Goal: Task Accomplishment & Management: Manage account settings

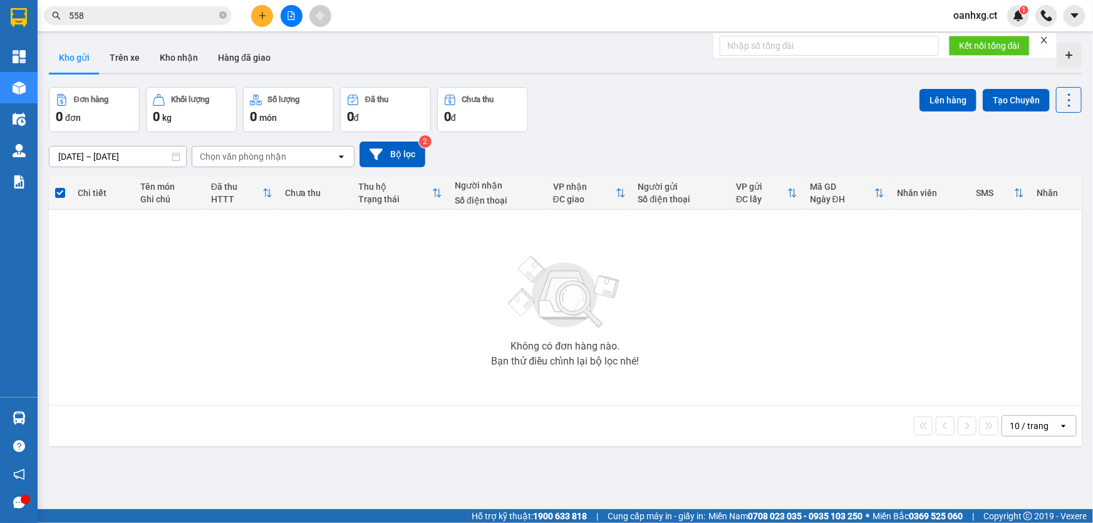
click at [973, 14] on span "oanhxg.ct" at bounding box center [975, 16] width 64 height 16
click at [980, 38] on span "Đăng xuất" at bounding box center [989, 39] width 53 height 14
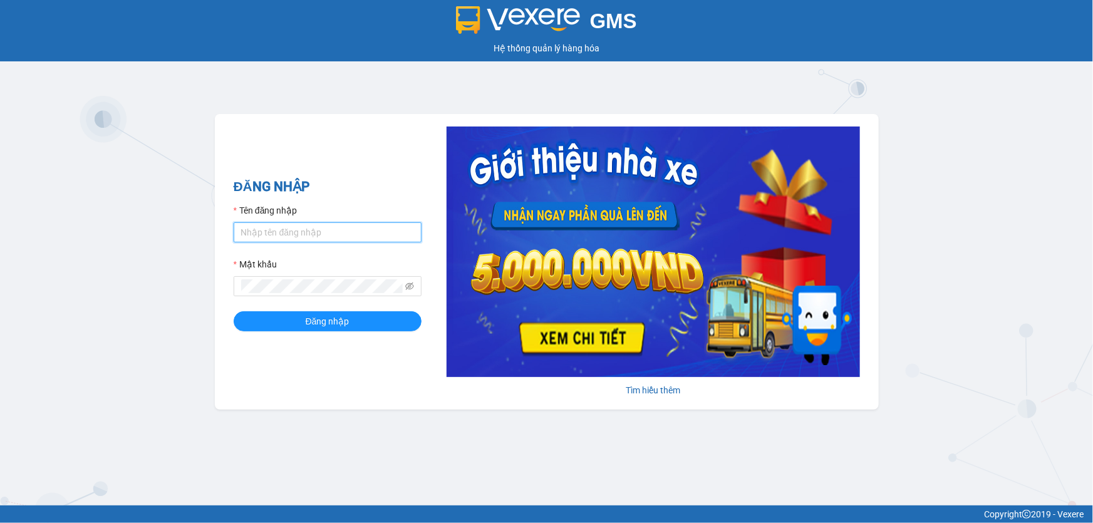
drag, startPoint x: 324, startPoint y: 236, endPoint x: 318, endPoint y: 241, distance: 8.0
click at [324, 236] on input "Tên đăng nhập" at bounding box center [328, 232] width 188 height 20
click at [326, 232] on input "lyxg.ct" at bounding box center [328, 232] width 188 height 20
drag, startPoint x: 319, startPoint y: 231, endPoint x: 264, endPoint y: 231, distance: 55.7
click at [264, 231] on input "lyxg.ctLy12345678" at bounding box center [328, 232] width 188 height 20
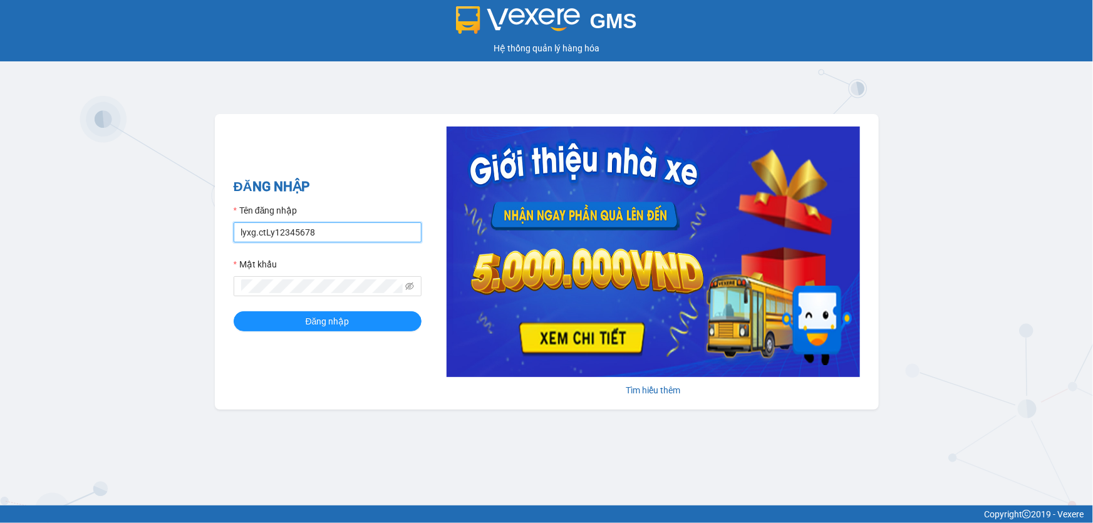
type input "lyxg.ct"
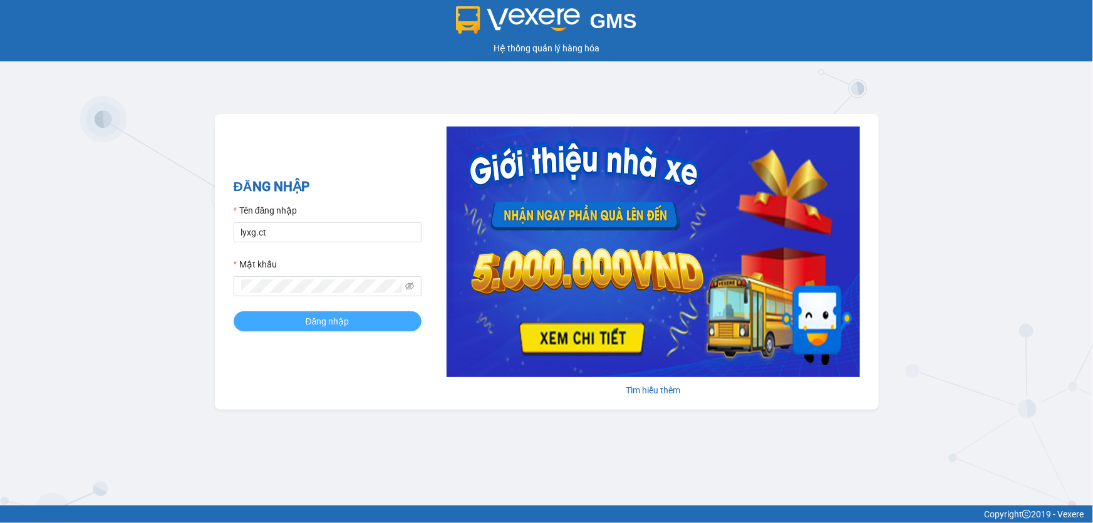
click at [337, 323] on span "Đăng nhập" at bounding box center [328, 321] width 44 height 14
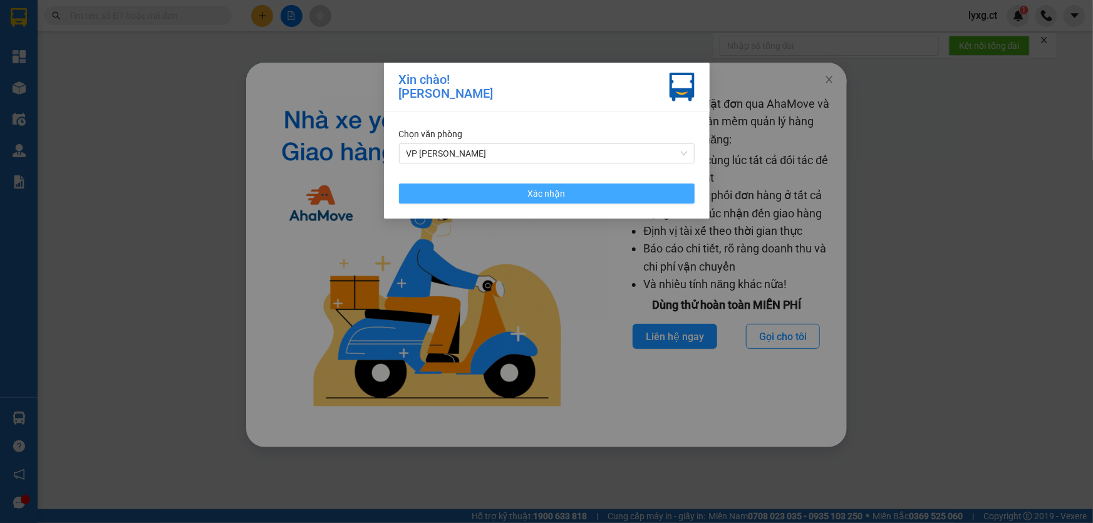
click at [482, 200] on button "Xác nhận" at bounding box center [547, 194] width 296 height 20
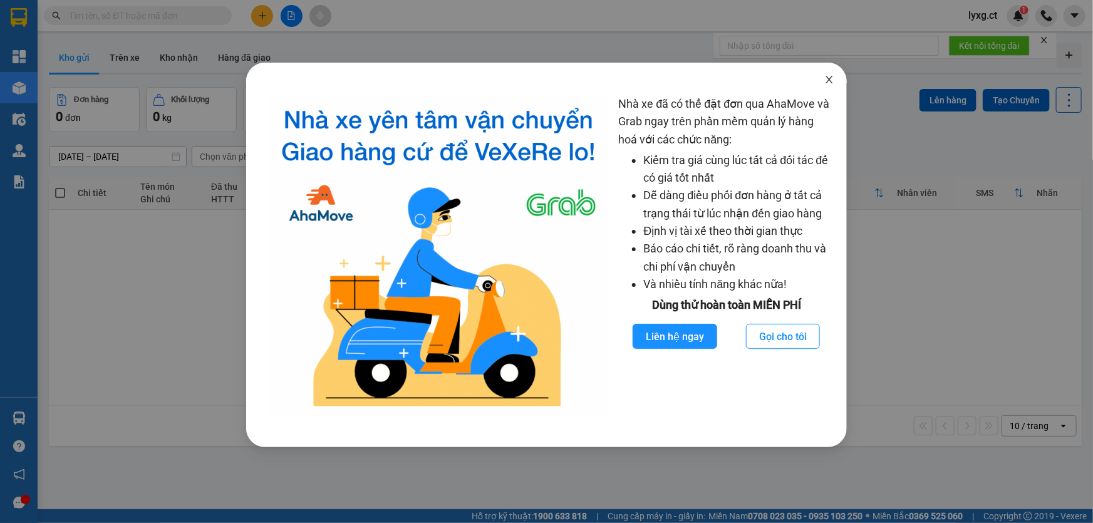
click at [827, 77] on icon "close" at bounding box center [829, 80] width 10 height 10
